Goal: Check status: Check status

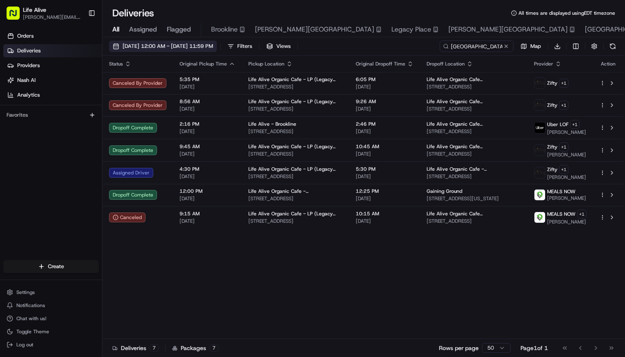
click at [170, 44] on span "[DATE] 12:00 AM - [DATE] 11:59 PM" at bounding box center [168, 46] width 91 height 7
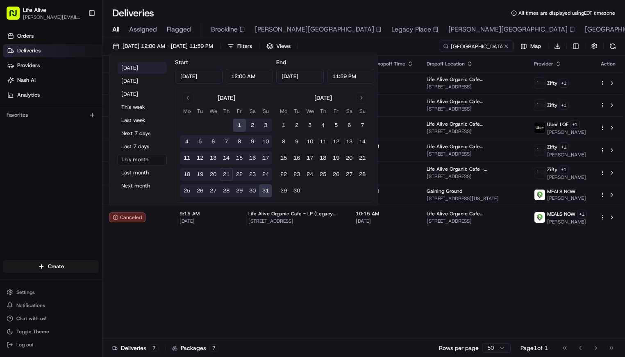
click at [138, 66] on button "[DATE]" at bounding box center [142, 67] width 49 height 11
type input "[DATE]"
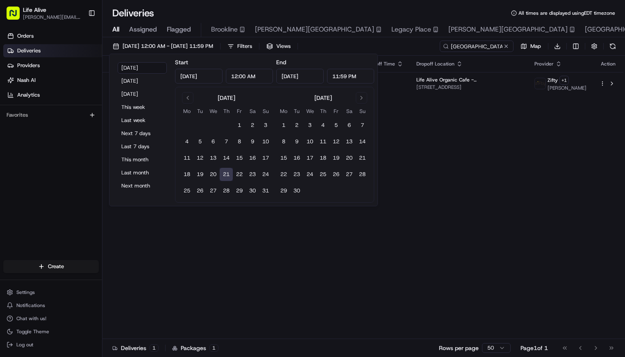
click at [206, 282] on div "Status Original Pickup Time Pickup Location Original Dropoff Time Dropoff Locat…" at bounding box center [362, 198] width 521 height 284
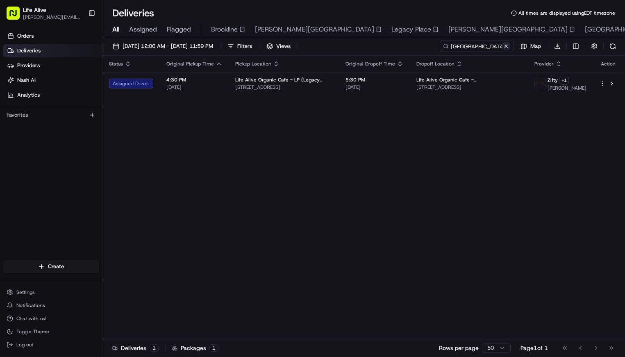
click at [505, 46] on button at bounding box center [506, 46] width 8 height 8
